Goal: Check status: Check status

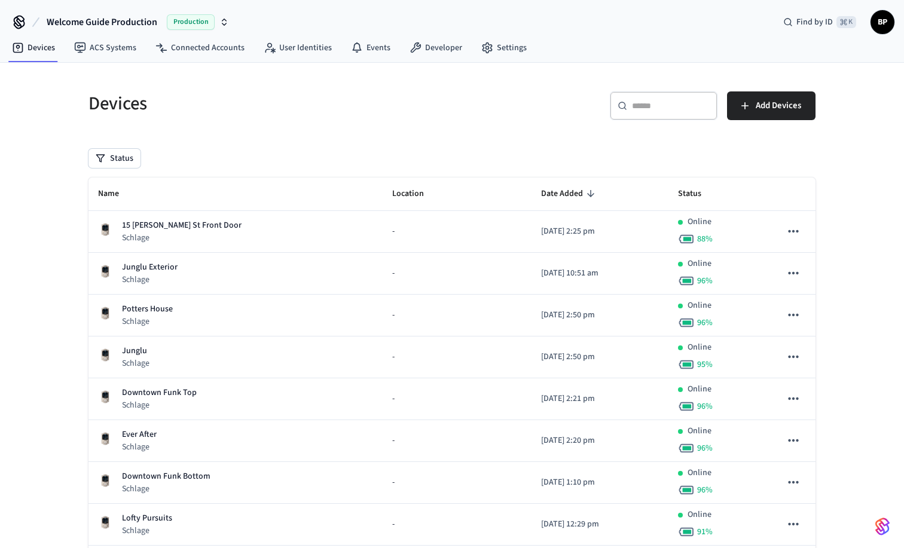
click at [648, 112] on div "​ ​" at bounding box center [664, 106] width 108 height 29
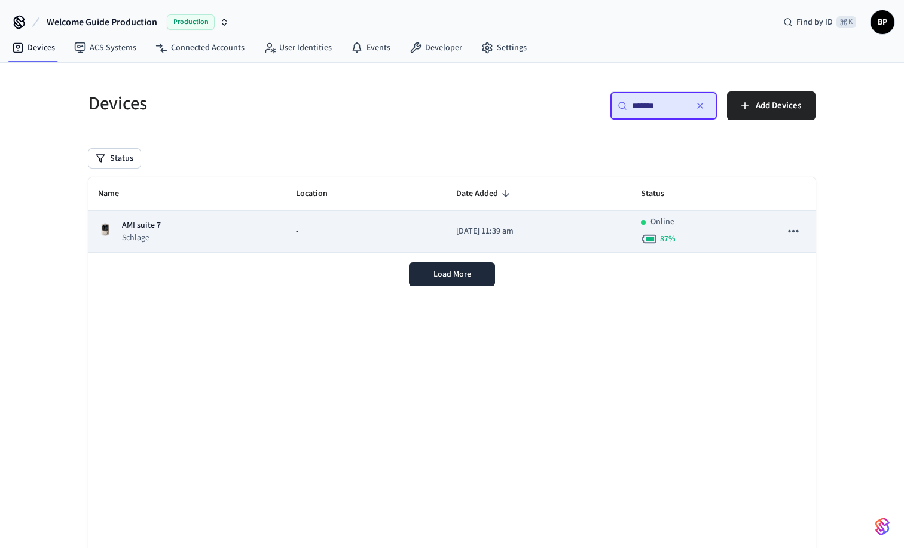
type input "*******"
click at [188, 239] on div "AMI suite 7 Schlage" at bounding box center [187, 231] width 179 height 25
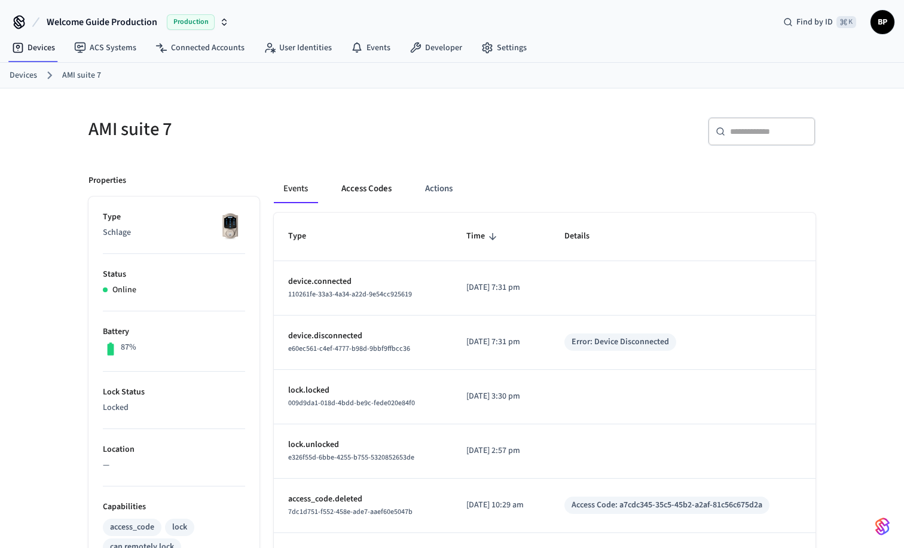
click at [374, 188] on button "Access Codes" at bounding box center [366, 189] width 69 height 29
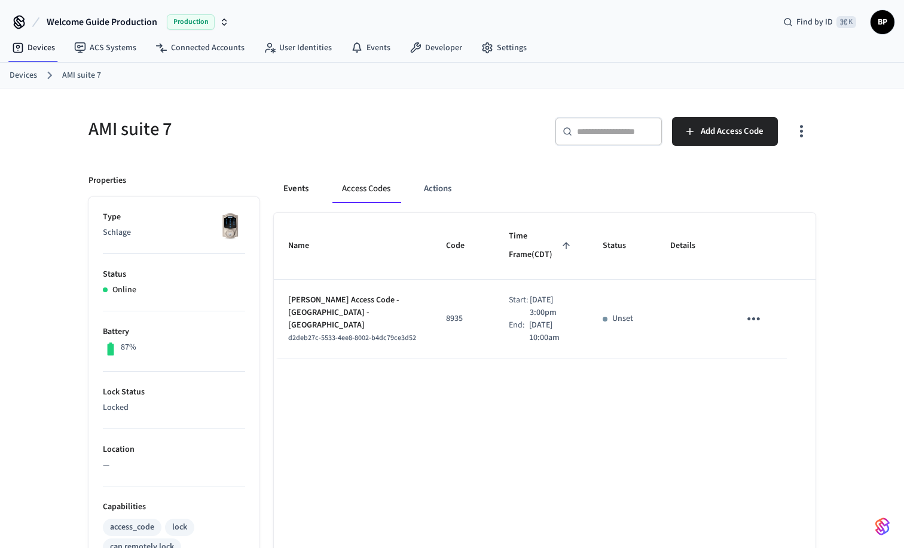
click at [298, 188] on button "Events" at bounding box center [296, 189] width 44 height 29
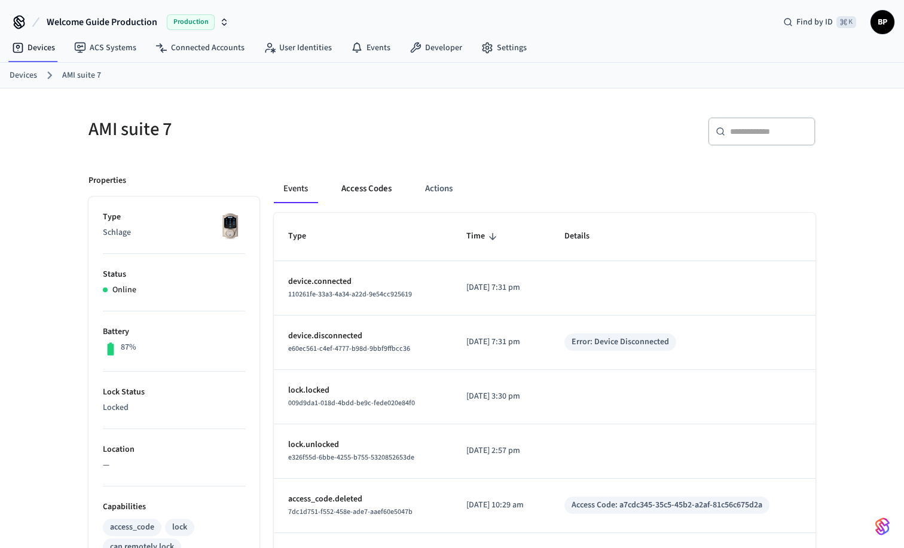
click at [365, 186] on button "Access Codes" at bounding box center [366, 189] width 69 height 29
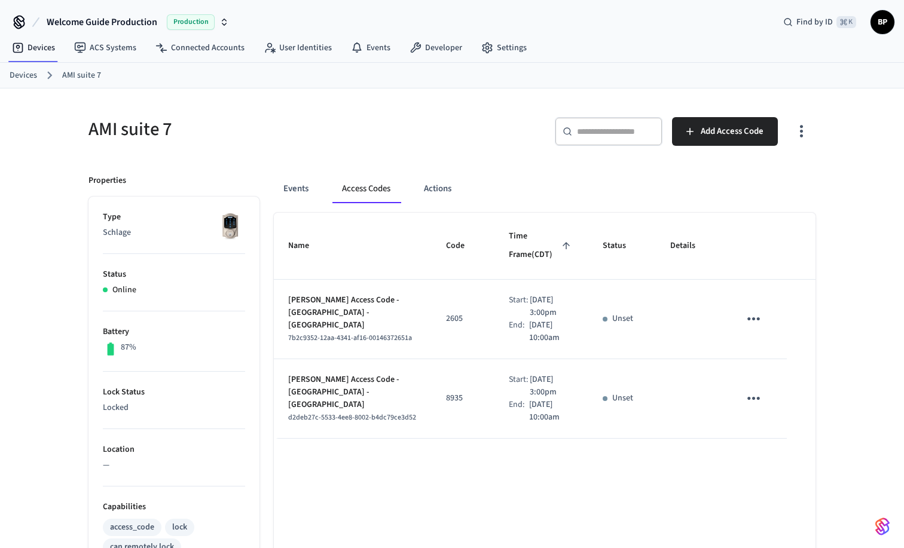
click at [334, 133] on h5 "AMI suite 7" at bounding box center [267, 129] width 356 height 25
